Goal: Task Accomplishment & Management: Manage account settings

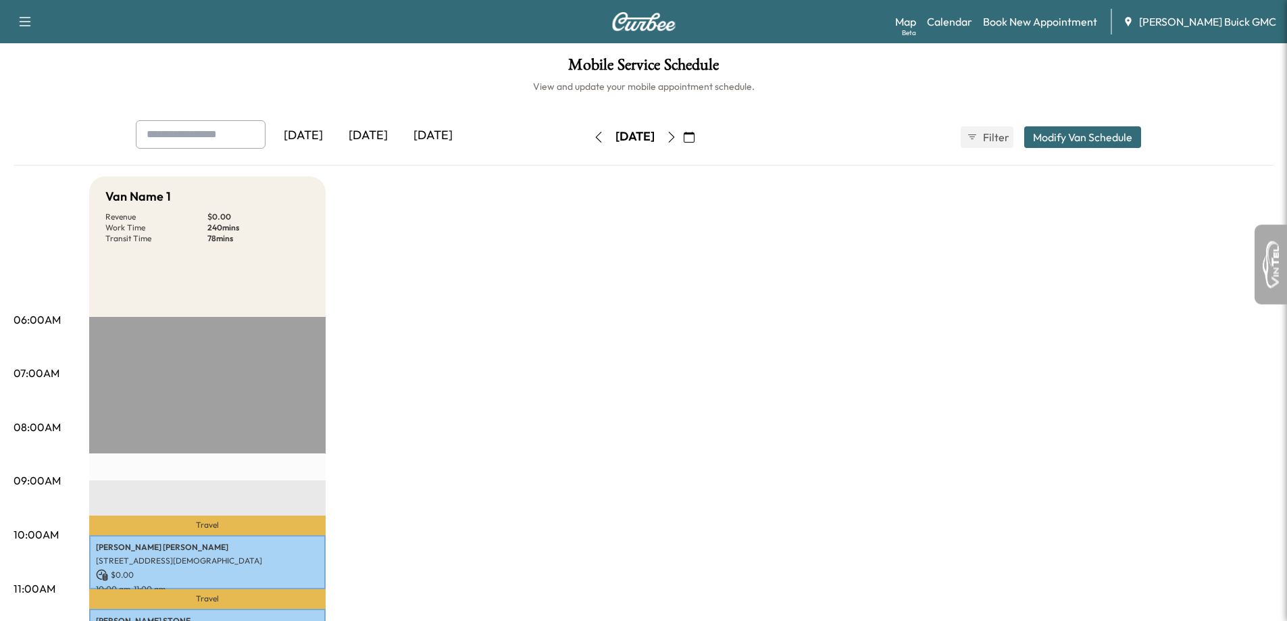
click at [701, 134] on button "button" at bounding box center [689, 137] width 23 height 22
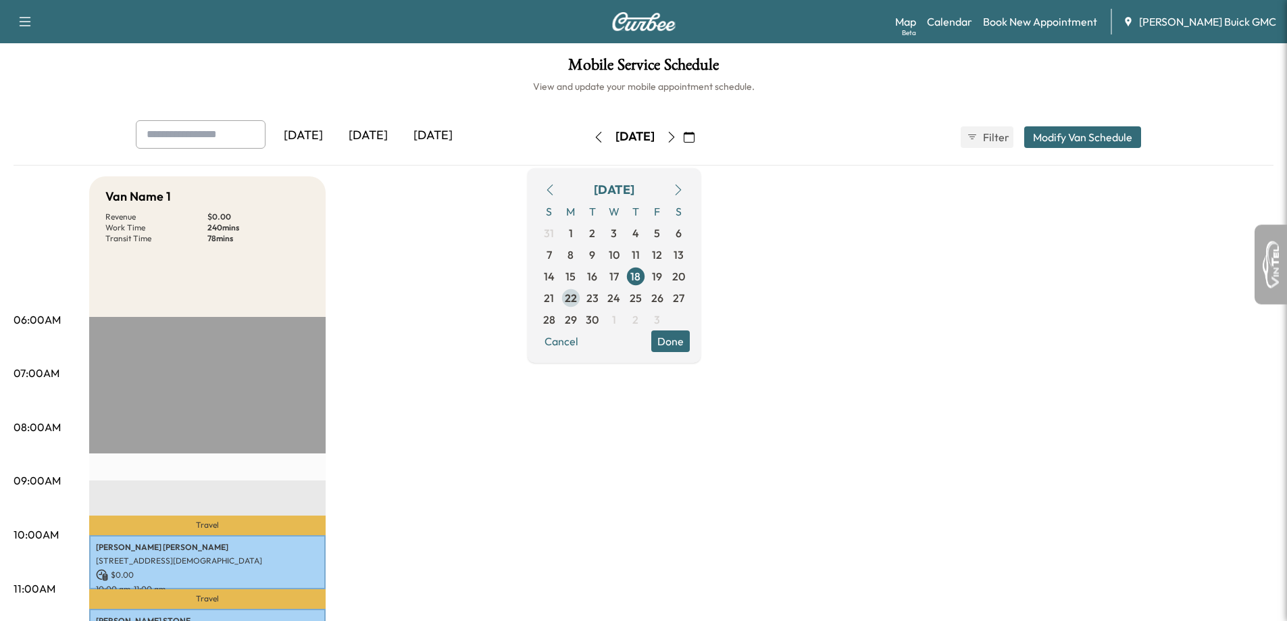
click at [577, 303] on span "22" at bounding box center [571, 298] width 12 height 16
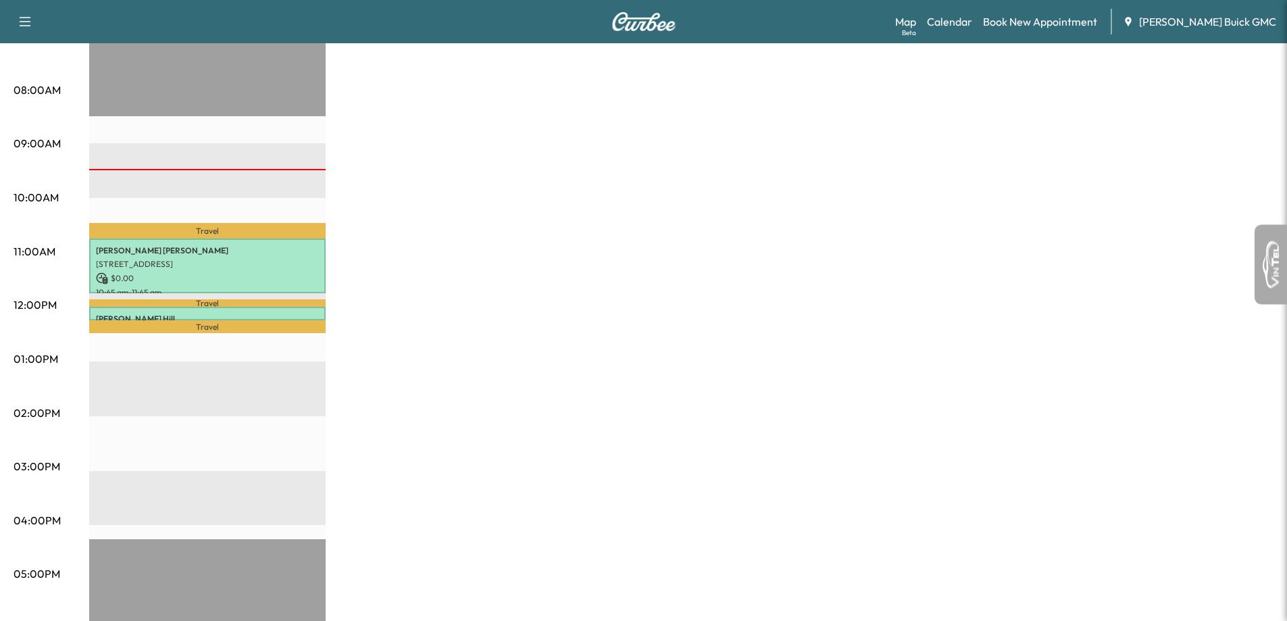
scroll to position [338, 0]
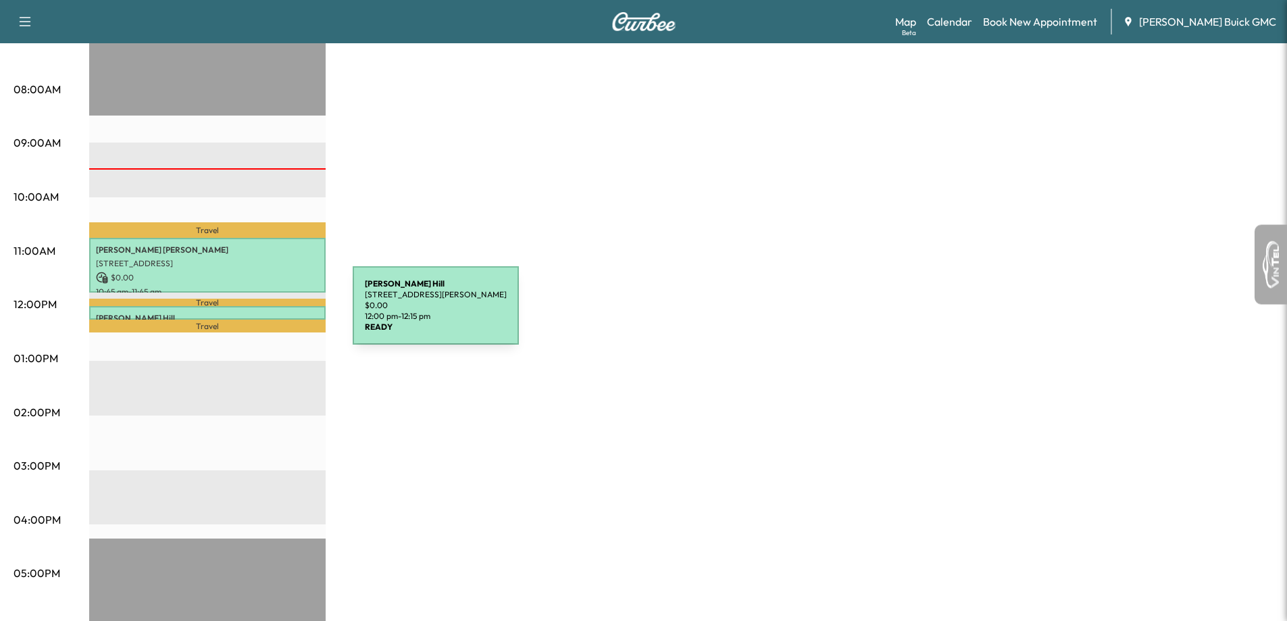
click at [251, 314] on p "[PERSON_NAME]" at bounding box center [207, 318] width 223 height 11
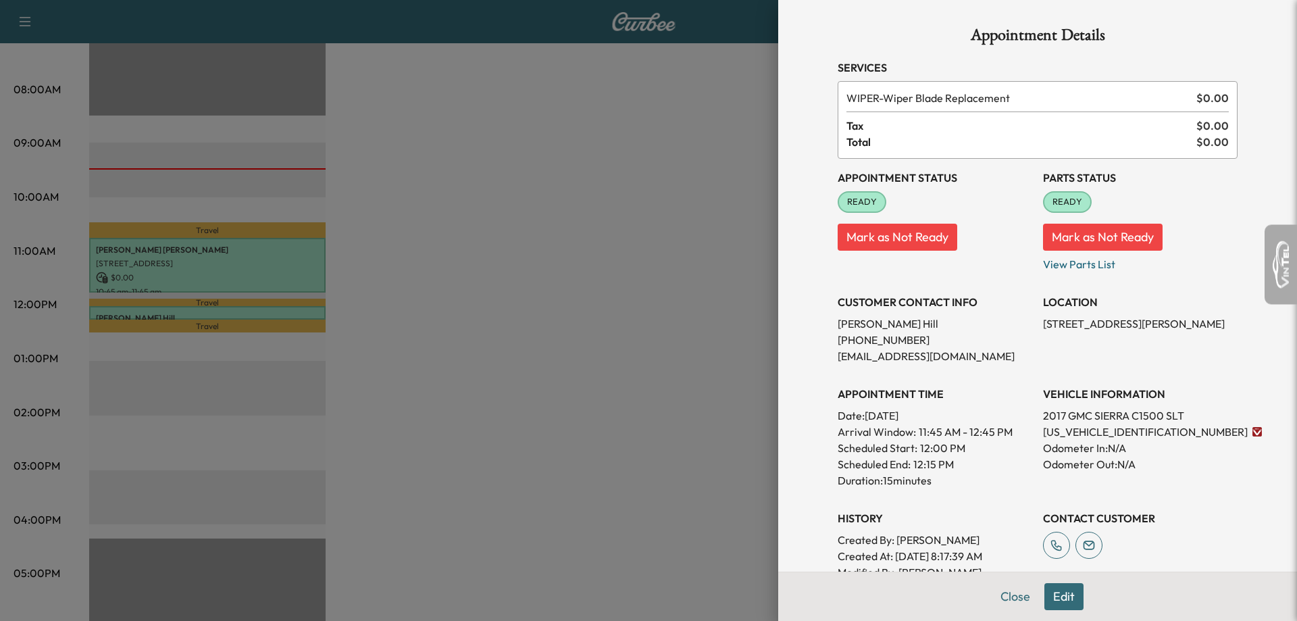
click at [689, 441] on div at bounding box center [648, 310] width 1297 height 621
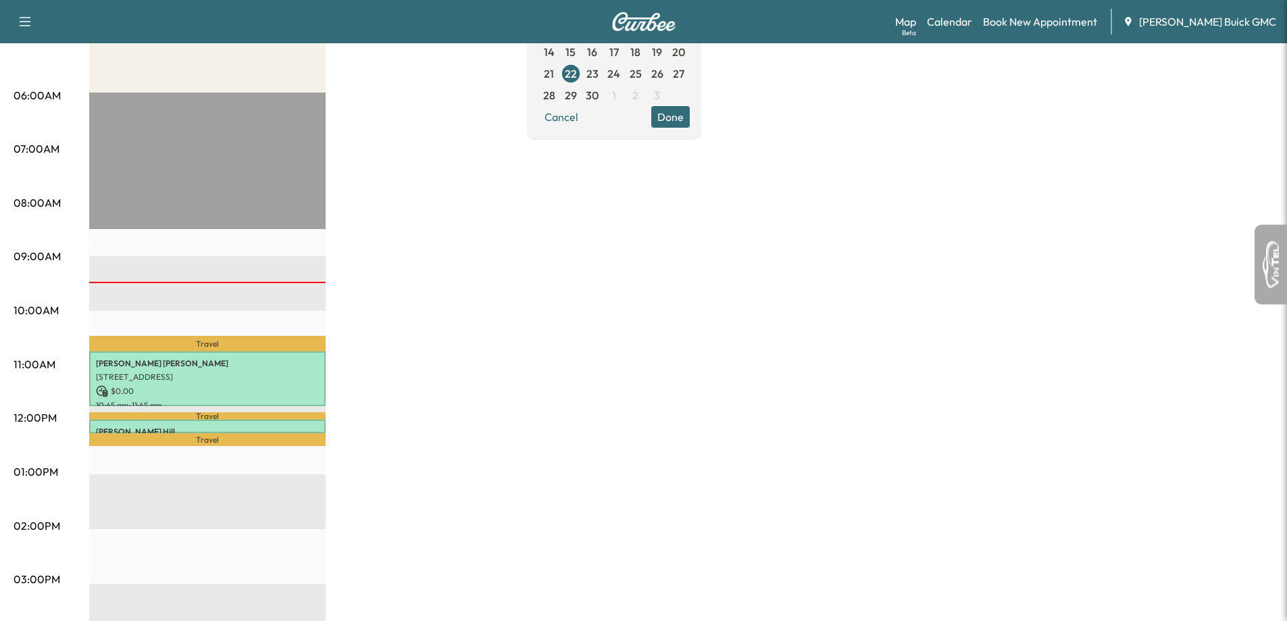
scroll to position [68, 0]
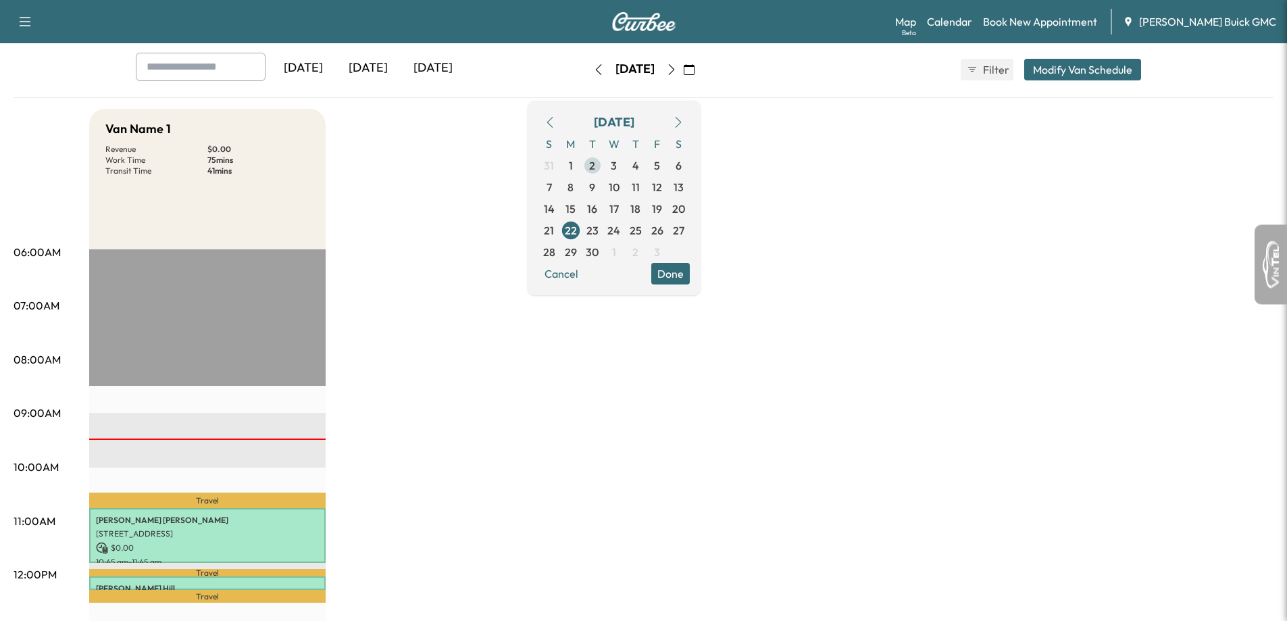
click at [599, 230] on span "23" at bounding box center [592, 230] width 12 height 16
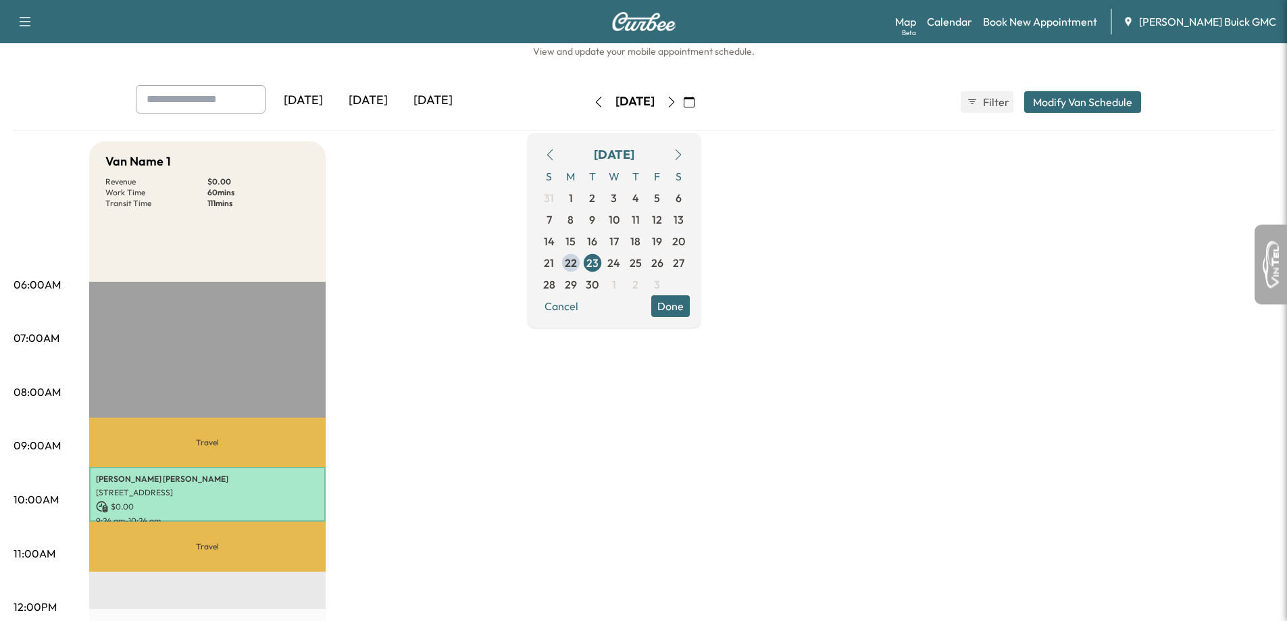
scroll to position [68, 0]
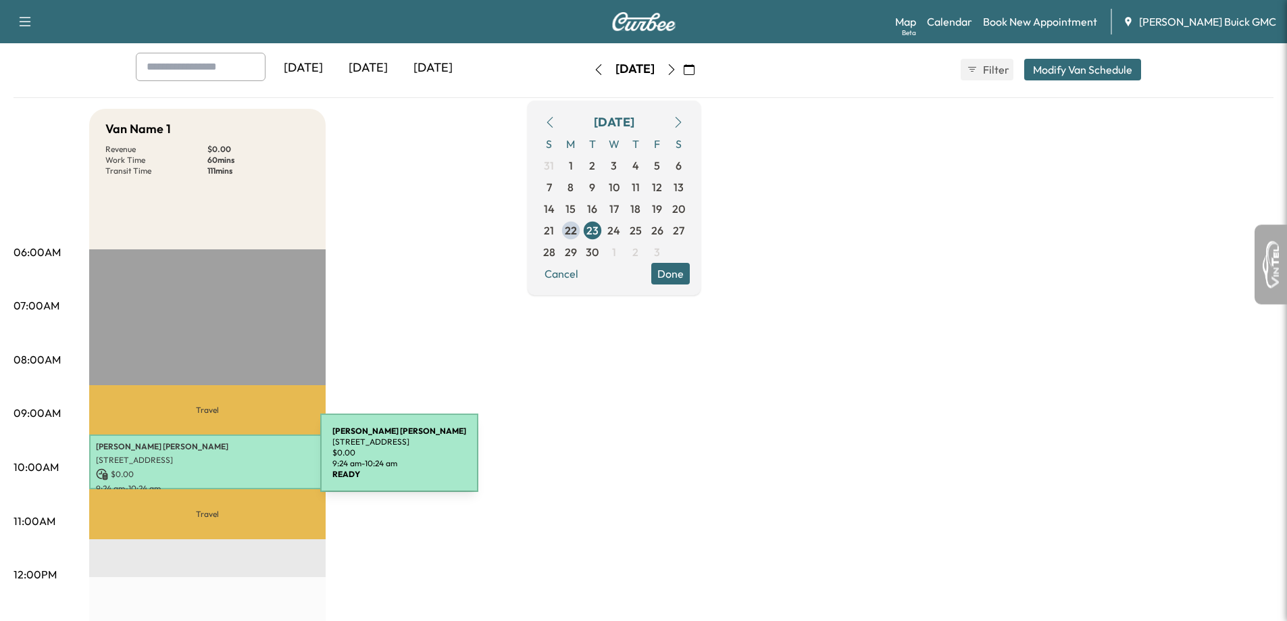
click at [219, 461] on p "[STREET_ADDRESS]" at bounding box center [207, 460] width 223 height 11
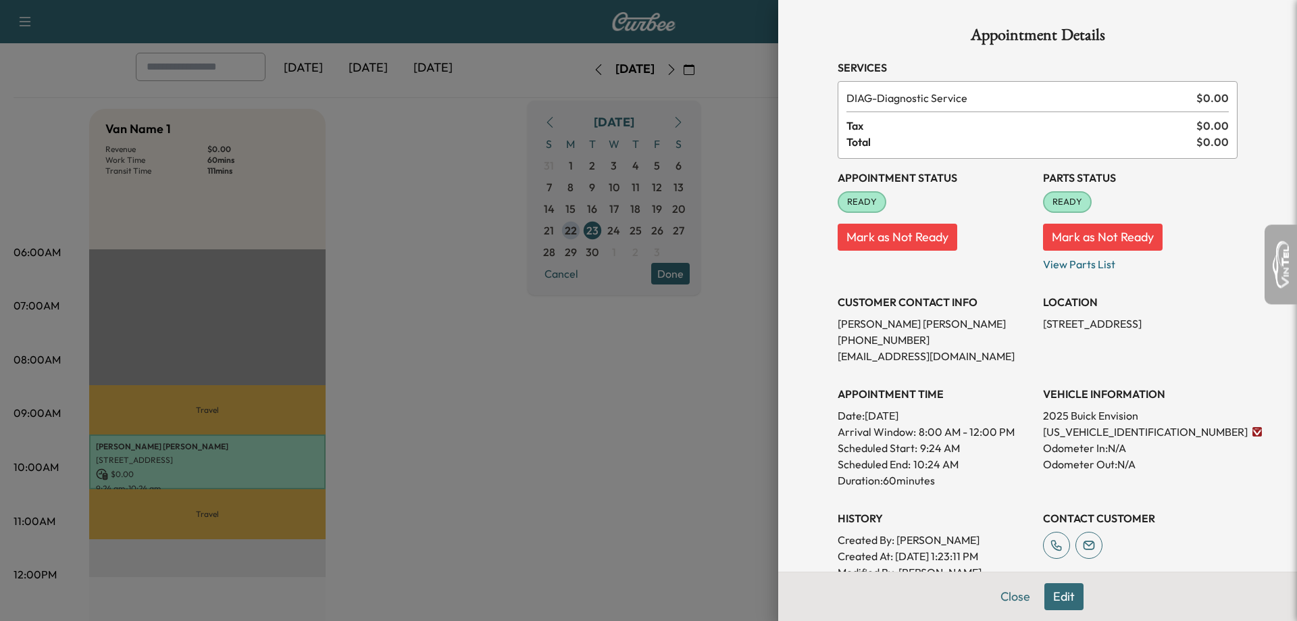
drag, startPoint x: 717, startPoint y: 442, endPoint x: 704, endPoint y: 432, distance: 16.4
click at [715, 438] on div at bounding box center [648, 310] width 1297 height 621
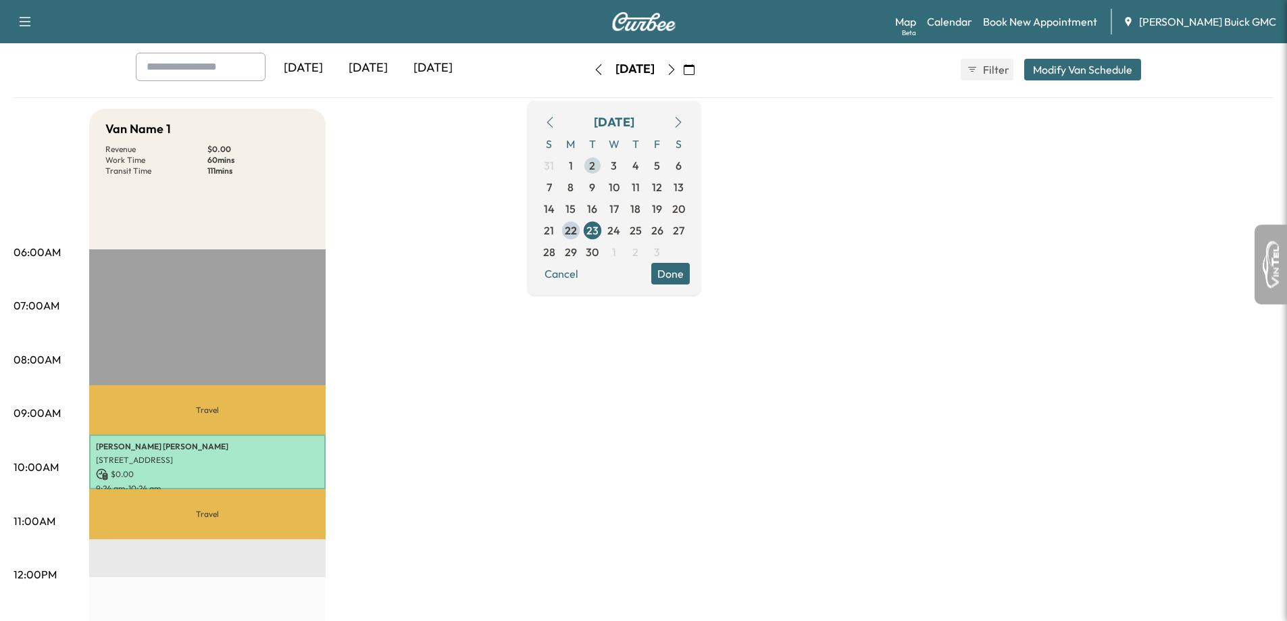
click at [625, 228] on span "24" at bounding box center [614, 231] width 22 height 22
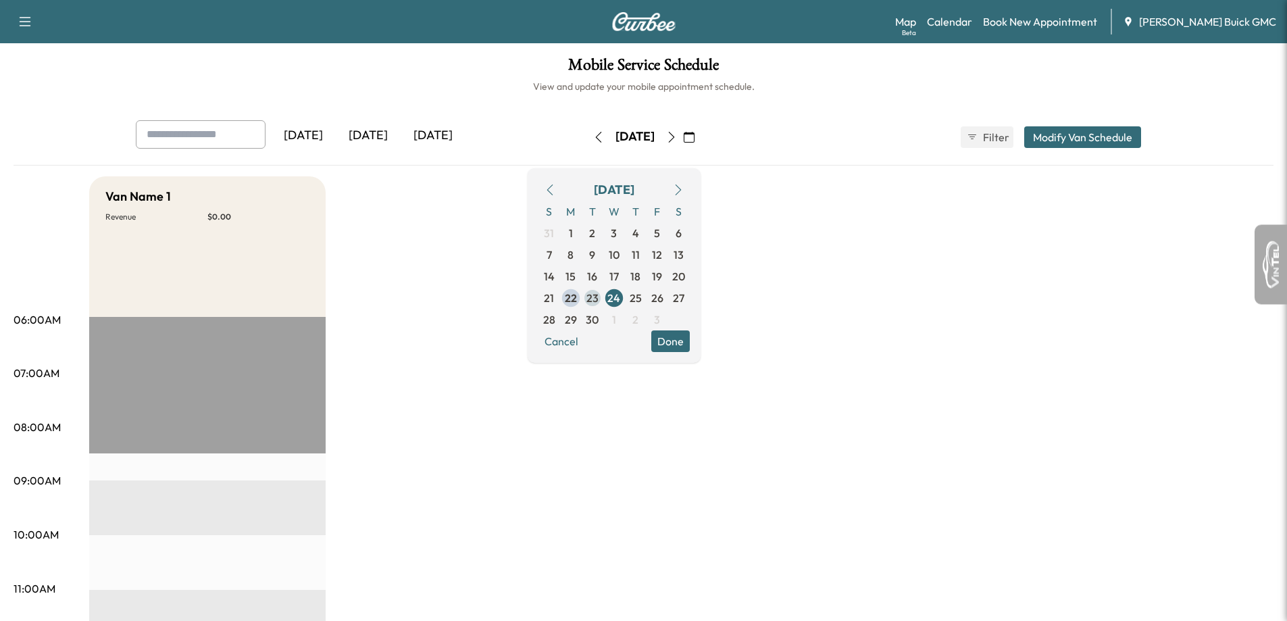
click at [603, 300] on span "23" at bounding box center [593, 298] width 22 height 22
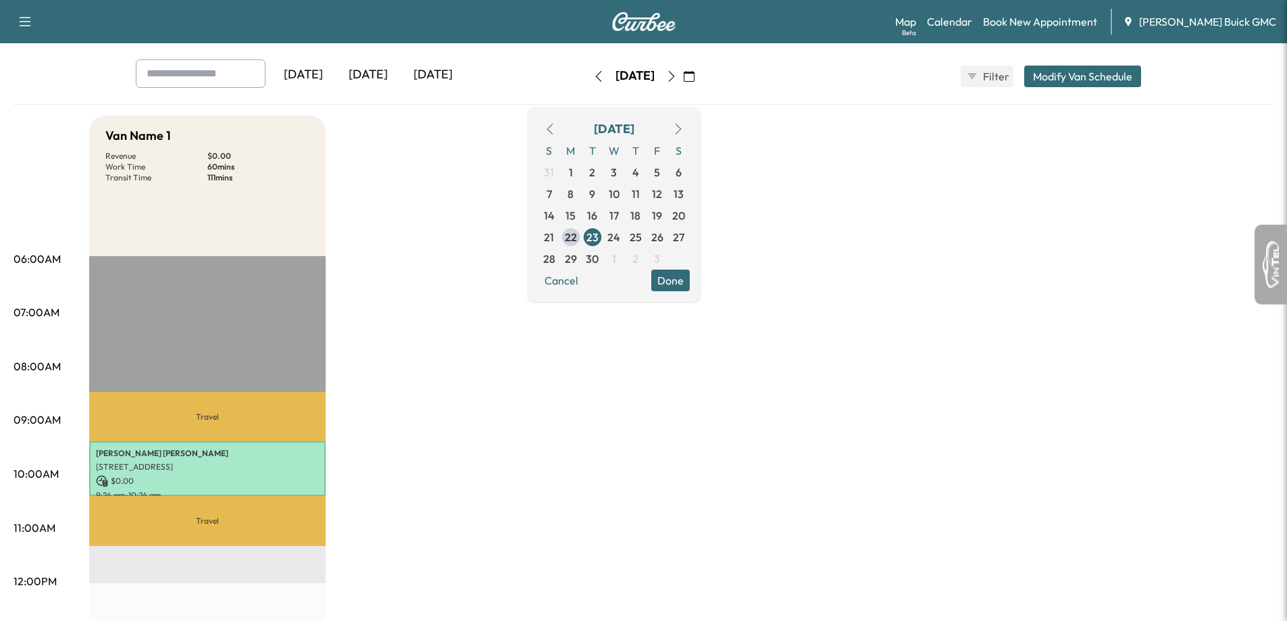
scroll to position [68, 0]
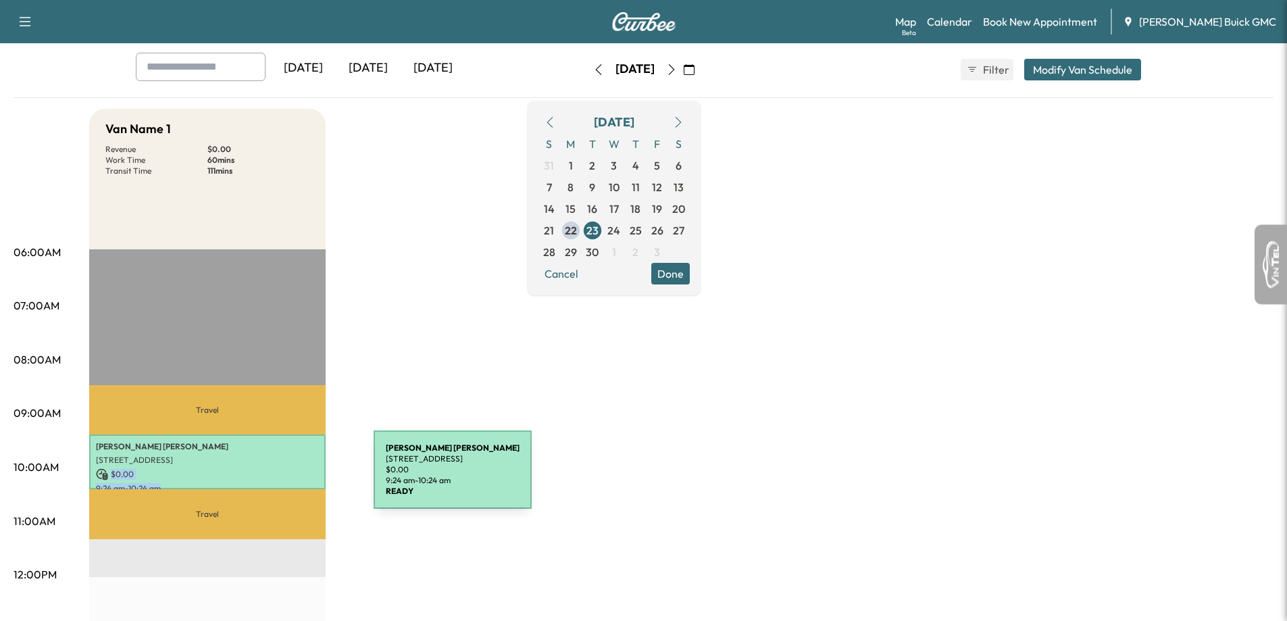
click at [272, 480] on div "[PERSON_NAME] [STREET_ADDRESS] $ 0.00 9:24 am - 10:24 am" at bounding box center [207, 461] width 236 height 55
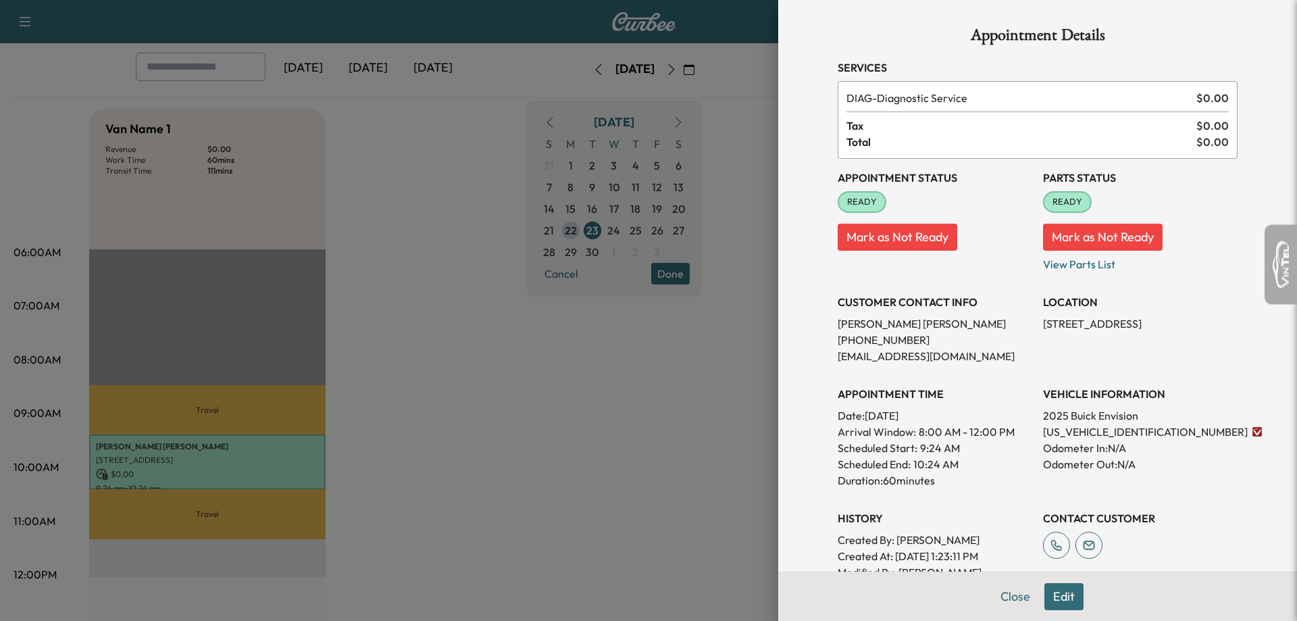
click at [572, 388] on div at bounding box center [648, 310] width 1297 height 621
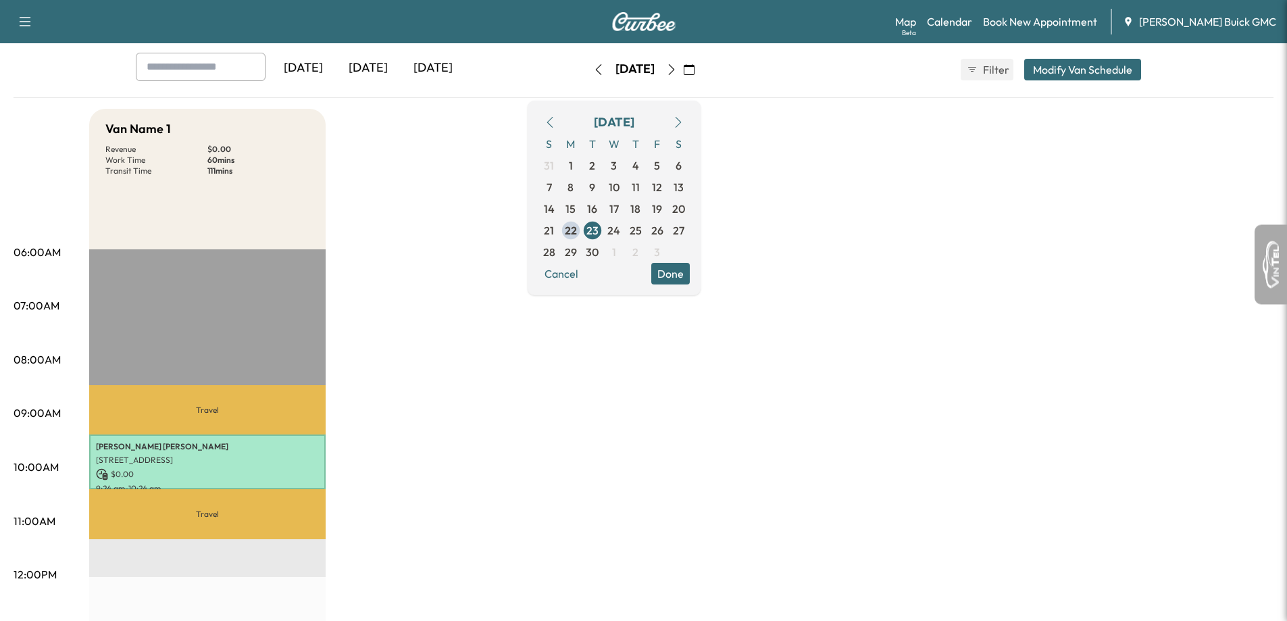
drag, startPoint x: 600, startPoint y: 451, endPoint x: 591, endPoint y: 449, distance: 9.7
click at [593, 452] on div "Van Name 1 Revenue $ 0.00 Work Time 60 mins Transit Time 111 mins Travel [PERSO…" at bounding box center [681, 616] width 1184 height 1014
click at [310, 399] on p "Travel" at bounding box center [207, 409] width 236 height 49
click at [582, 230] on span "22" at bounding box center [571, 231] width 22 height 22
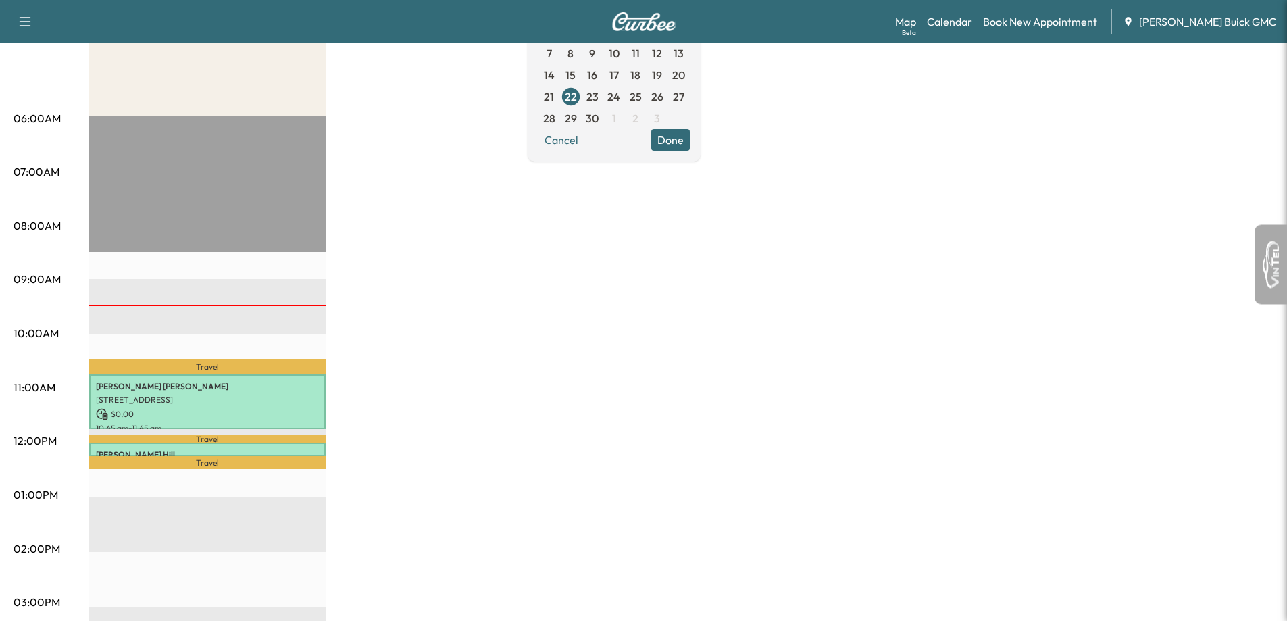
scroll to position [203, 0]
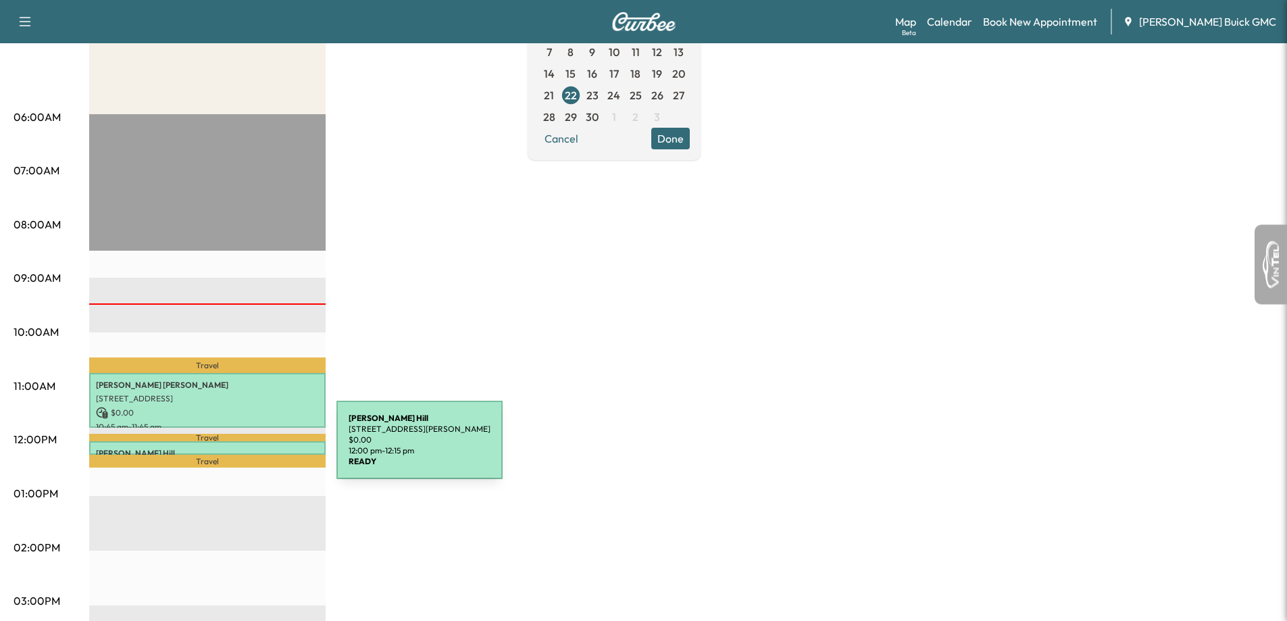
click at [235, 448] on p "[PERSON_NAME]" at bounding box center [207, 453] width 223 height 11
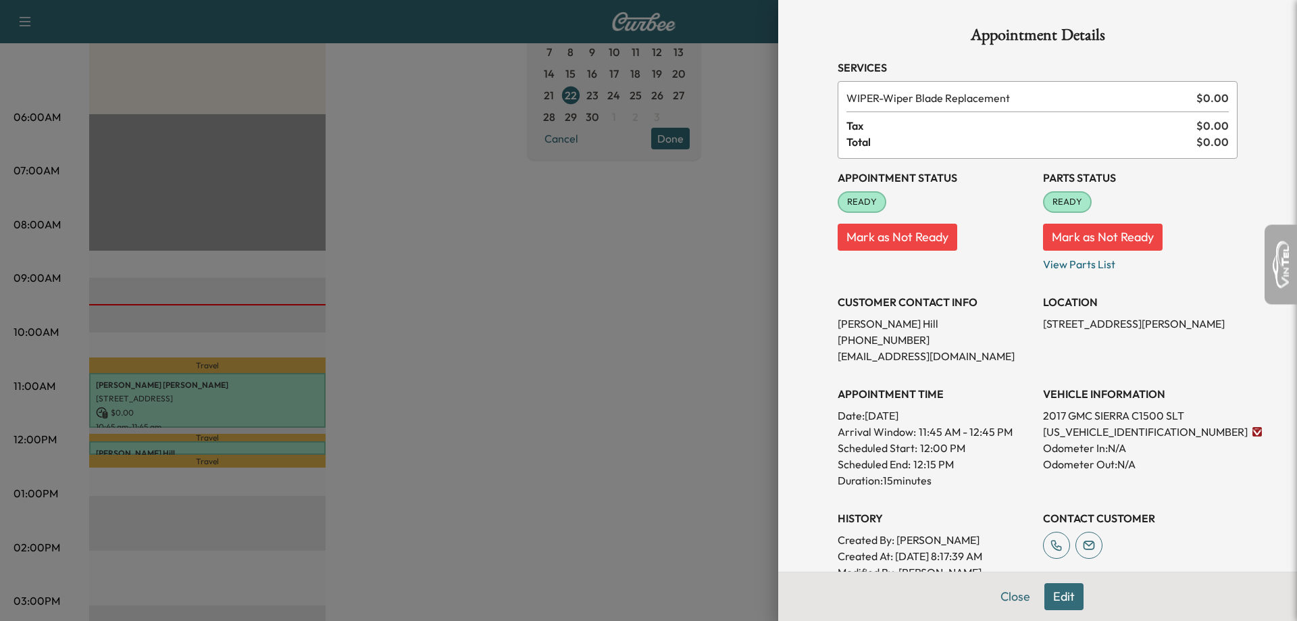
click at [550, 406] on div at bounding box center [648, 310] width 1297 height 621
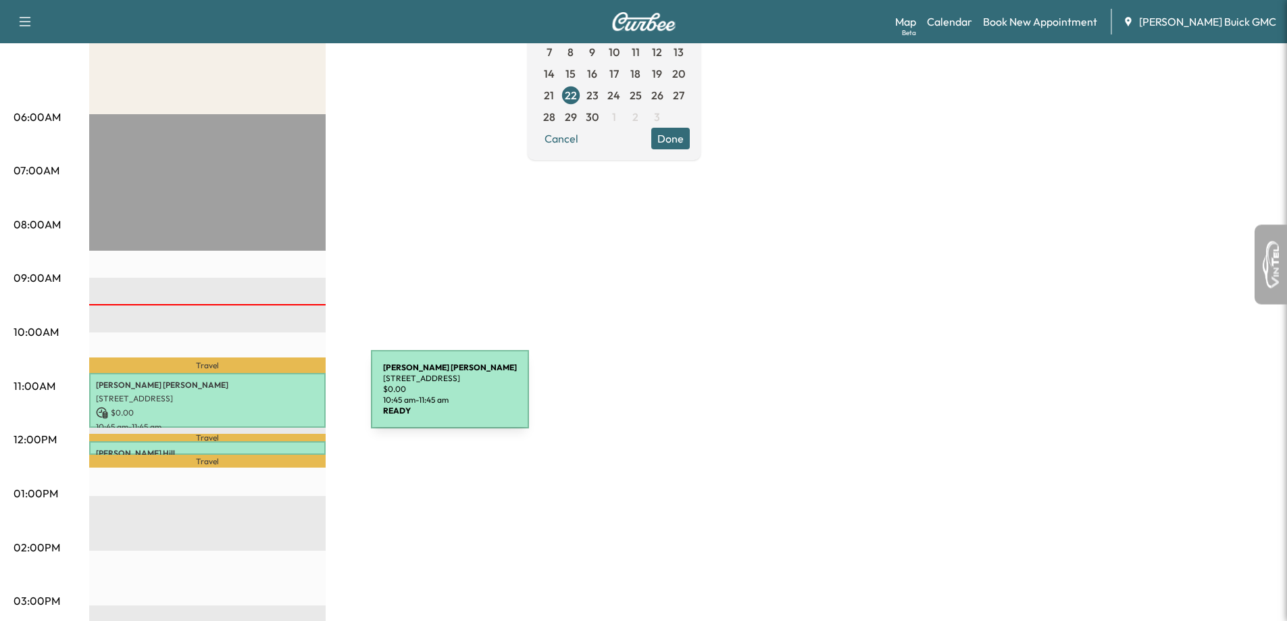
click at [267, 395] on p "[STREET_ADDRESS]" at bounding box center [207, 398] width 223 height 11
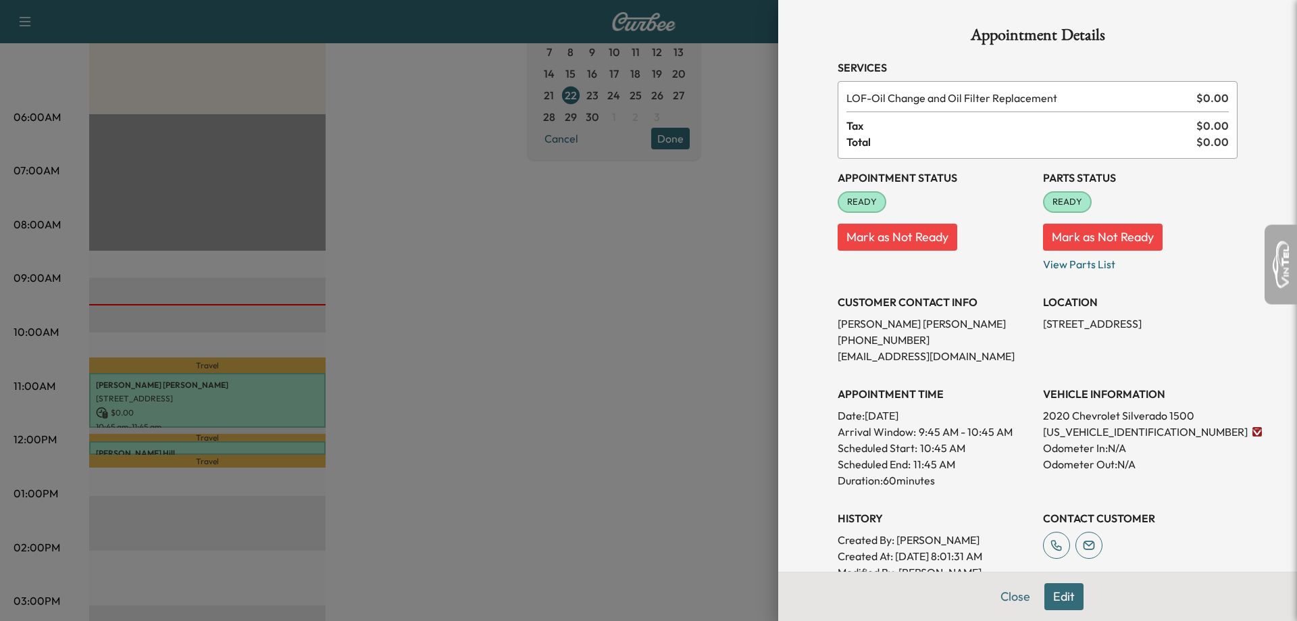
drag, startPoint x: 647, startPoint y: 409, endPoint x: 612, endPoint y: 398, distance: 36.8
click at [646, 416] on div at bounding box center [648, 310] width 1297 height 621
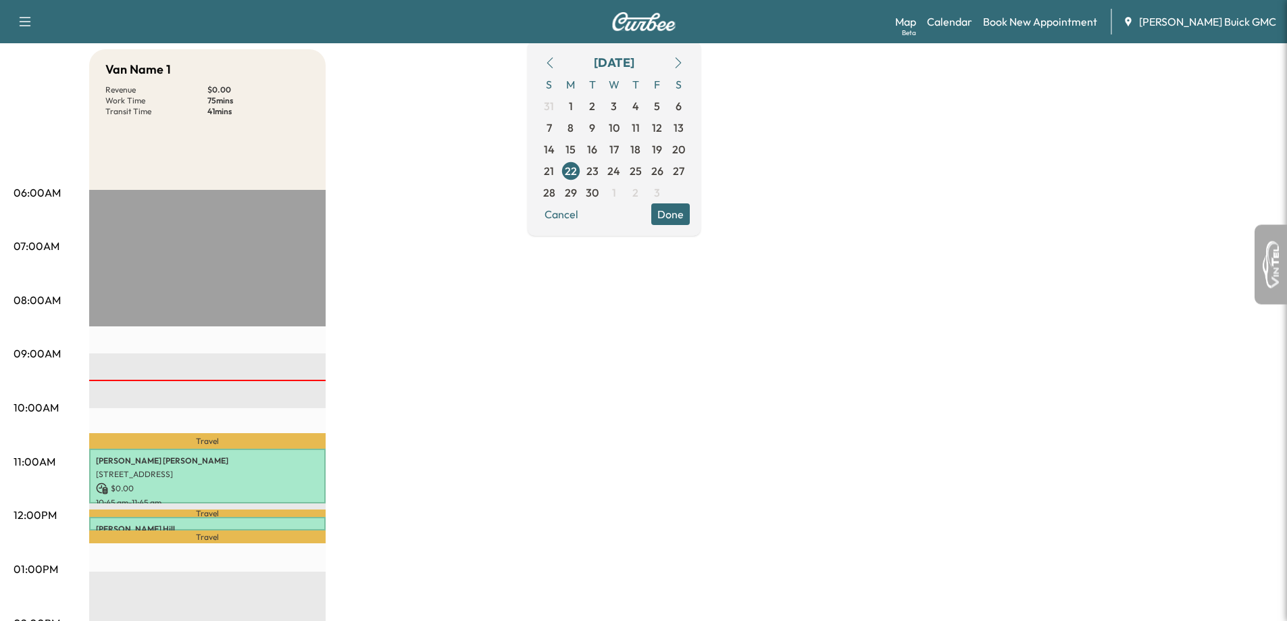
scroll to position [0, 0]
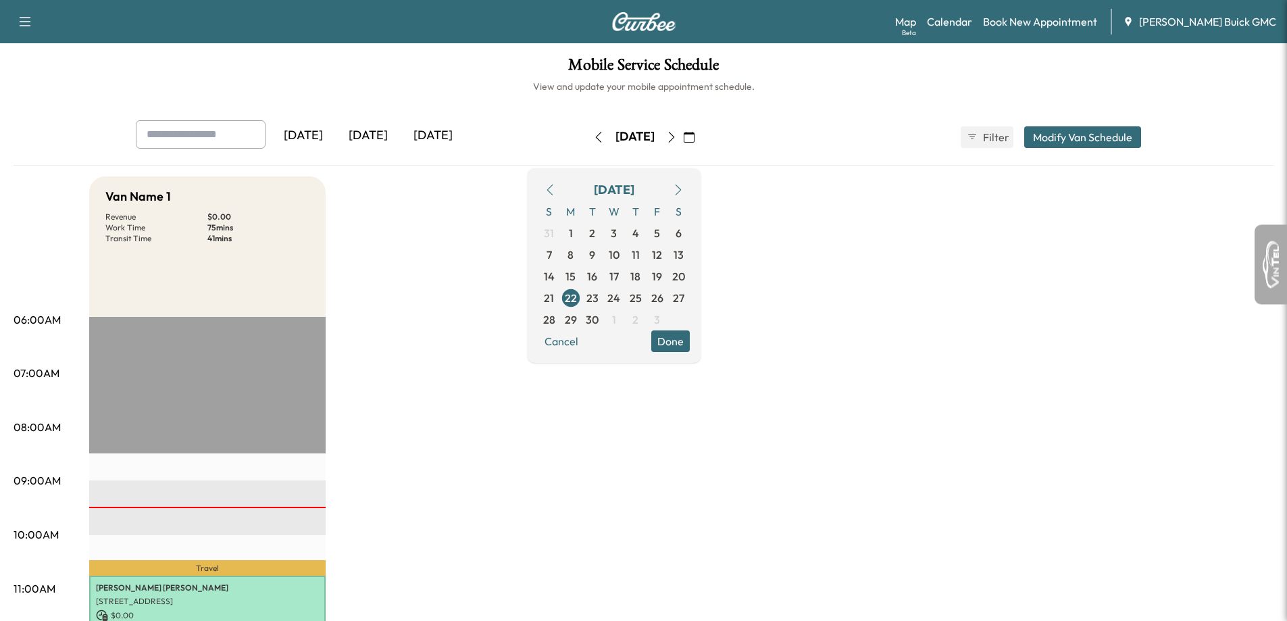
click at [683, 130] on button "button" at bounding box center [671, 137] width 23 height 22
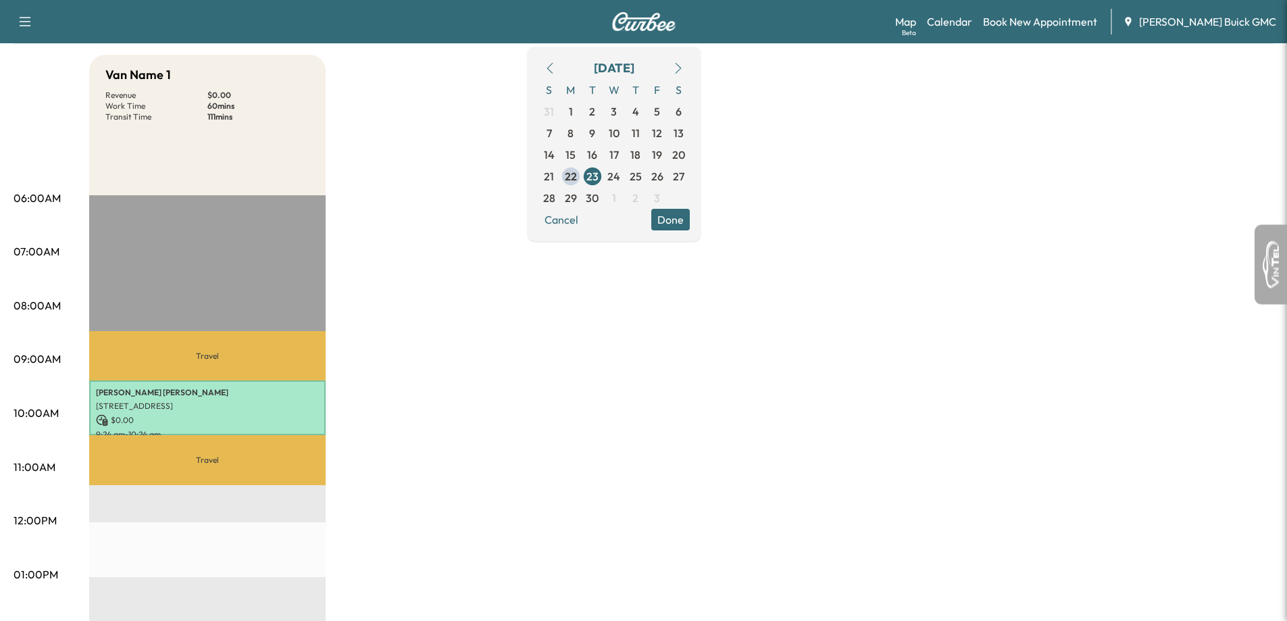
scroll to position [203, 0]
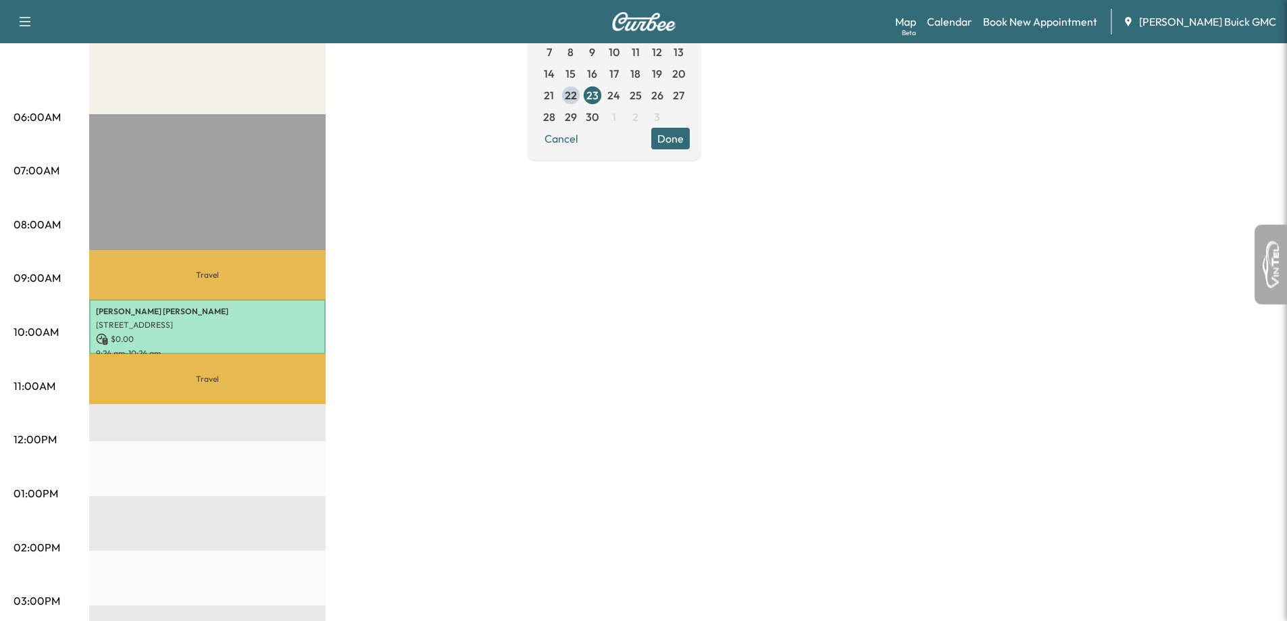
click at [848, 361] on div "Van Name 1 Revenue $ 0.00 Work Time 60 mins Transit Time 111 mins Travel [PERSO…" at bounding box center [681, 481] width 1184 height 1014
